Goal: Information Seeking & Learning: Find specific fact

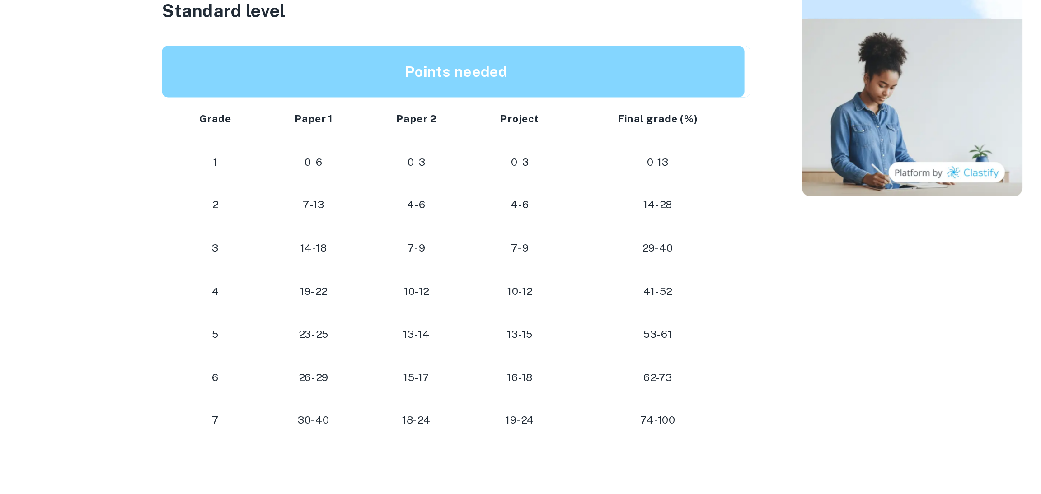
scroll to position [369, 0]
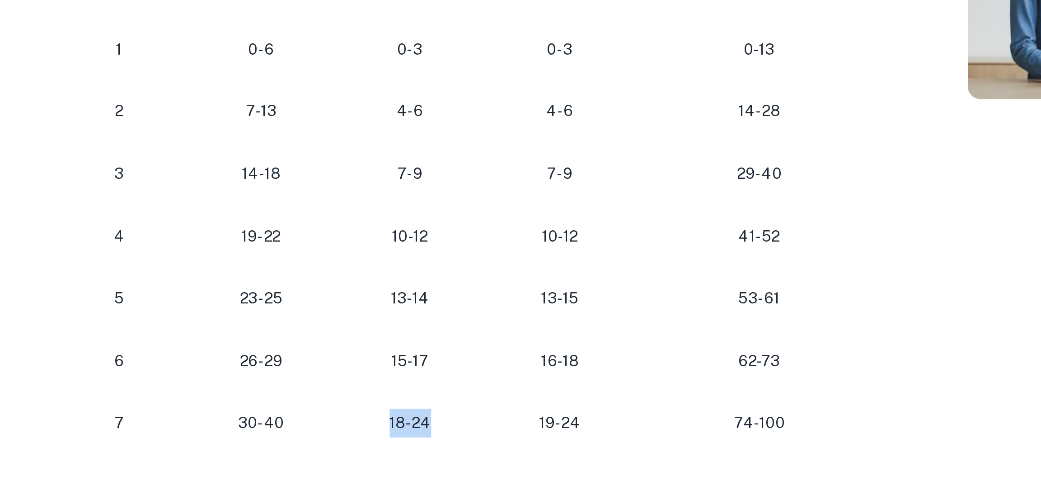
drag, startPoint x: 435, startPoint y: 417, endPoint x: 392, endPoint y: 415, distance: 43.4
click at [392, 415] on td "18-24" at bounding box center [423, 417] width 64 height 27
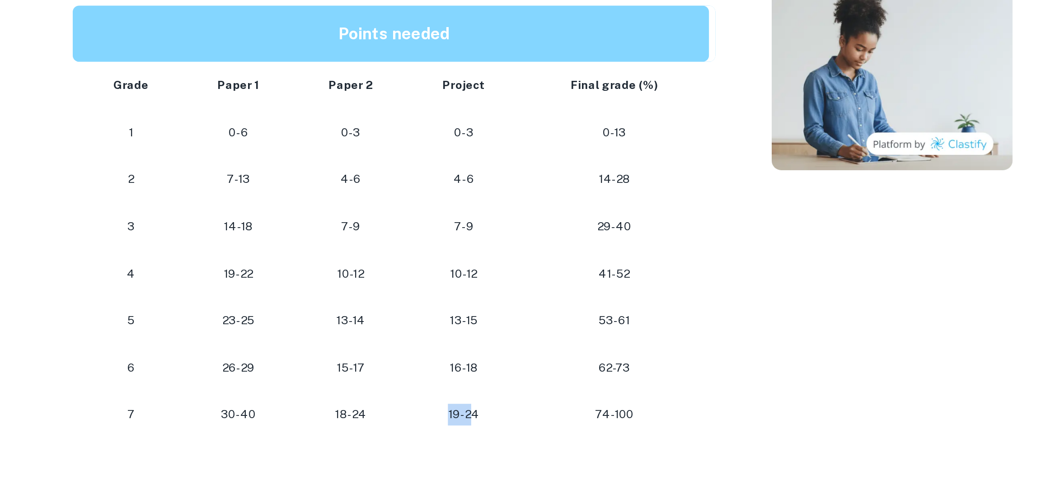
drag, startPoint x: 491, startPoint y: 422, endPoint x: 459, endPoint y: 421, distance: 31.2
click at [459, 421] on td "19-24" at bounding box center [486, 417] width 63 height 27
click at [485, 417] on p "19-24" at bounding box center [486, 418] width 48 height 12
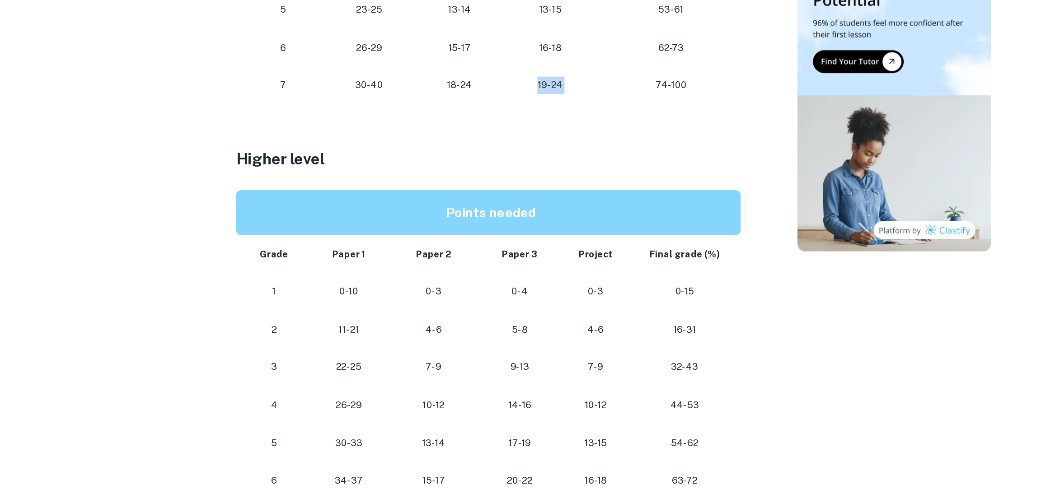
scroll to position [623, 0]
